Goal: Information Seeking & Learning: Learn about a topic

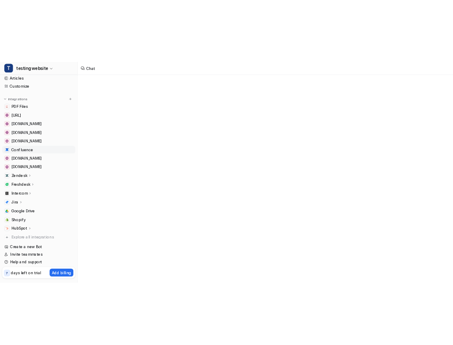
scroll to position [70, 0]
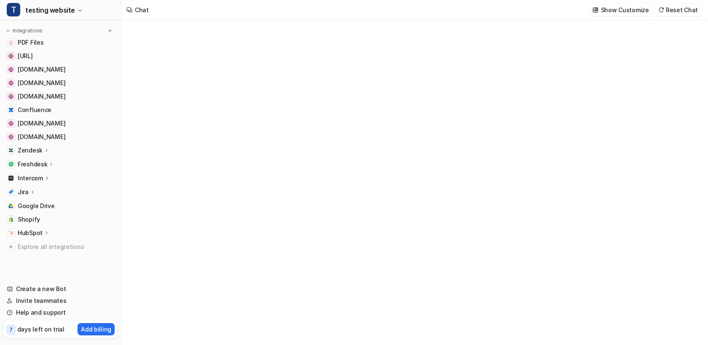
click at [40, 164] on p "Freshdesk" at bounding box center [33, 164] width 30 height 8
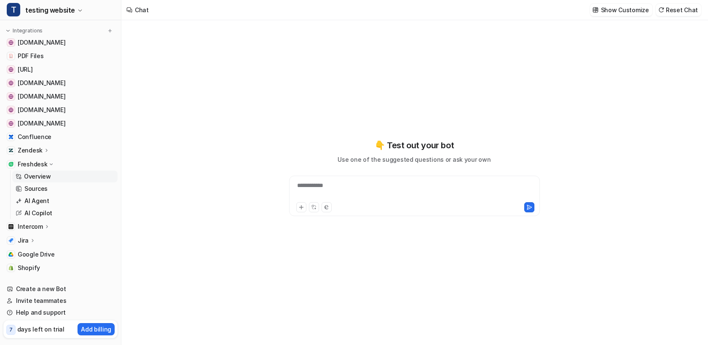
click at [39, 176] on p "Overview" at bounding box center [37, 176] width 27 height 8
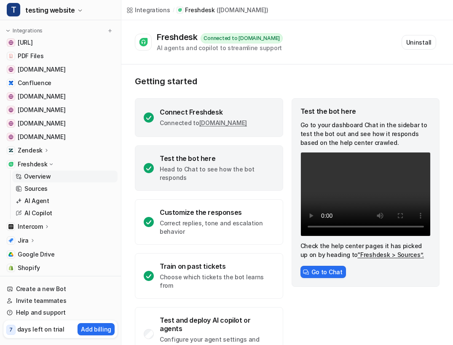
click at [206, 127] on link "[DOMAIN_NAME]" at bounding box center [223, 122] width 48 height 7
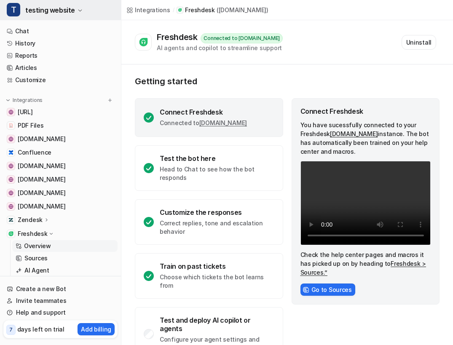
click at [62, 11] on span "testing website" at bounding box center [50, 10] width 50 height 12
